Goal: Check status: Check status

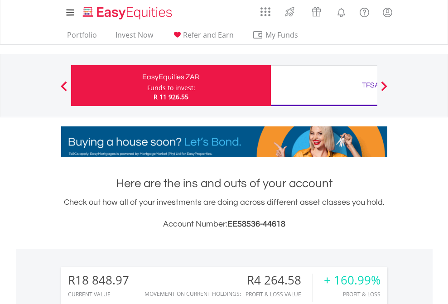
scroll to position [87, 142]
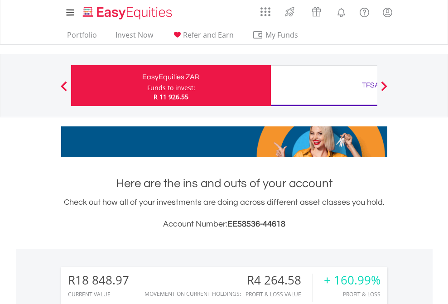
click at [147, 86] on div "Funds to invest:" at bounding box center [171, 87] width 48 height 9
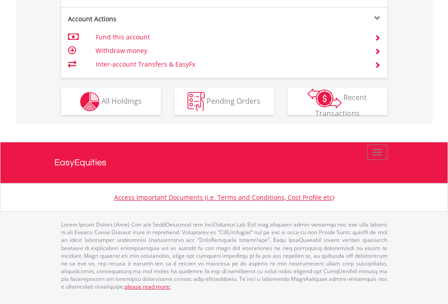
scroll to position [923, 0]
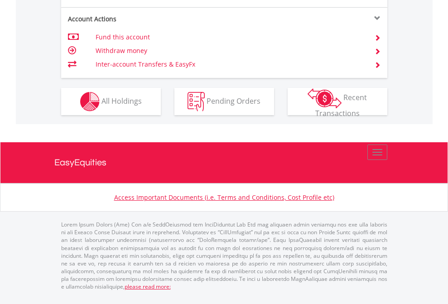
scroll to position [65, 0]
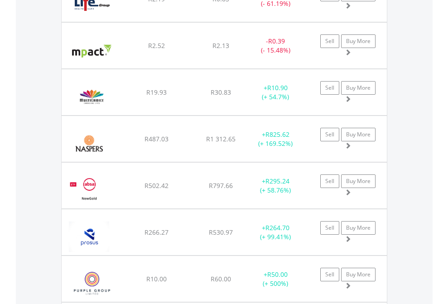
scroll to position [87, 142]
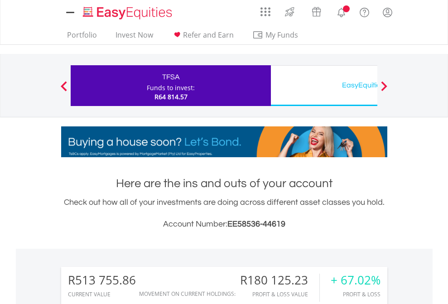
scroll to position [87, 142]
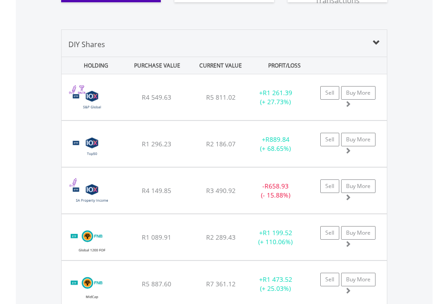
scroll to position [1043, 0]
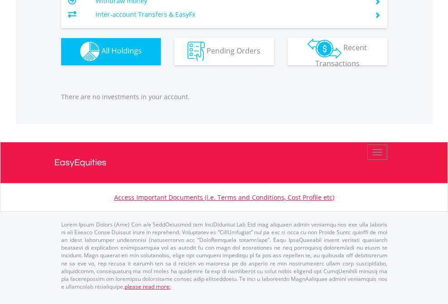
scroll to position [87, 142]
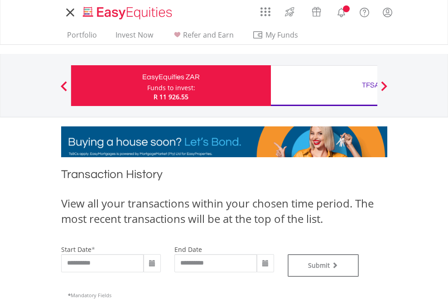
type input "**********"
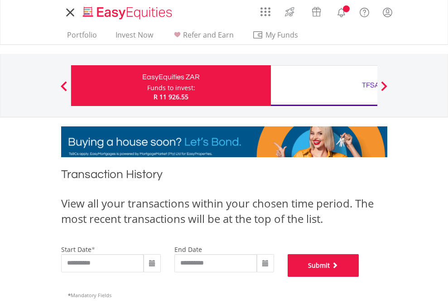
click at [359, 277] on button "Submit" at bounding box center [324, 265] width 72 height 23
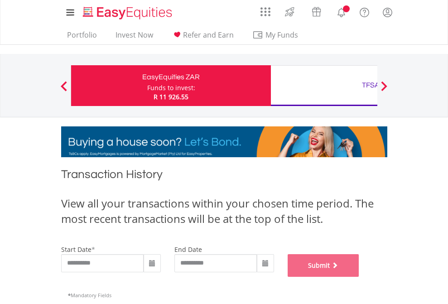
scroll to position [367, 0]
